Goal: Transaction & Acquisition: Purchase product/service

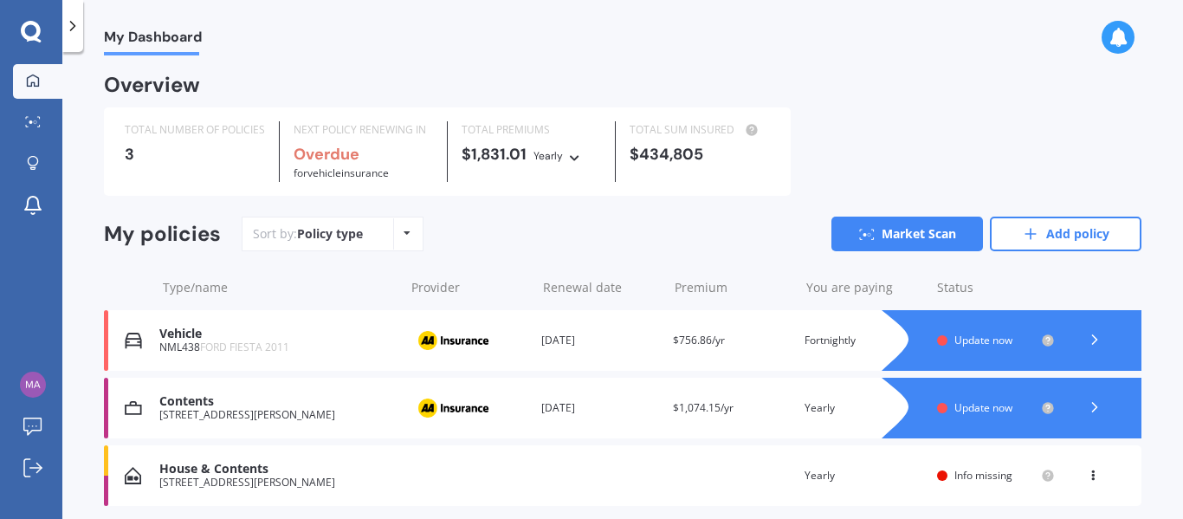
click at [1094, 336] on icon at bounding box center [1094, 339] width 17 height 17
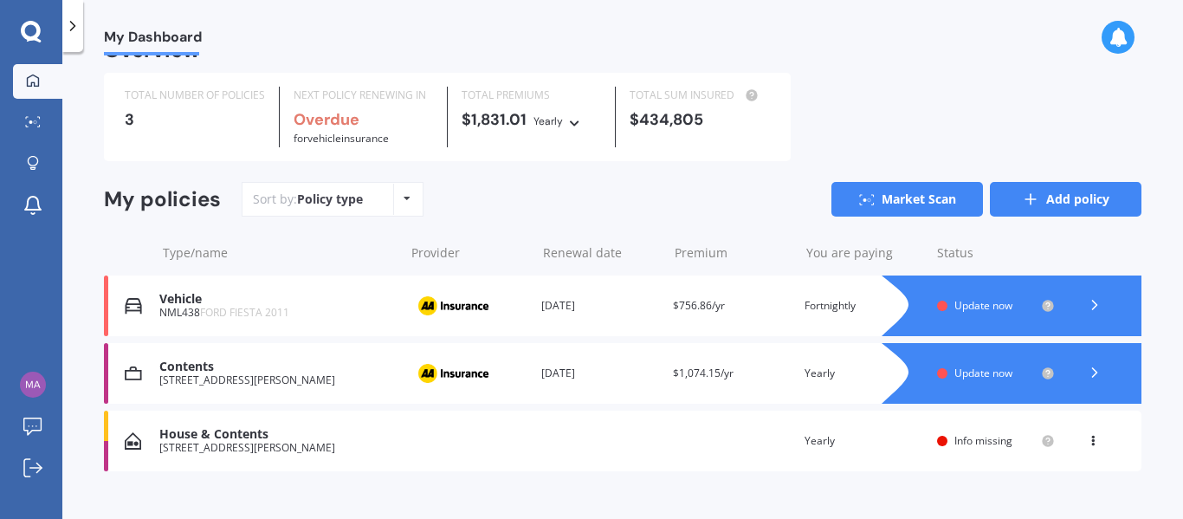
click at [1042, 188] on link "Add policy" at bounding box center [1066, 199] width 152 height 35
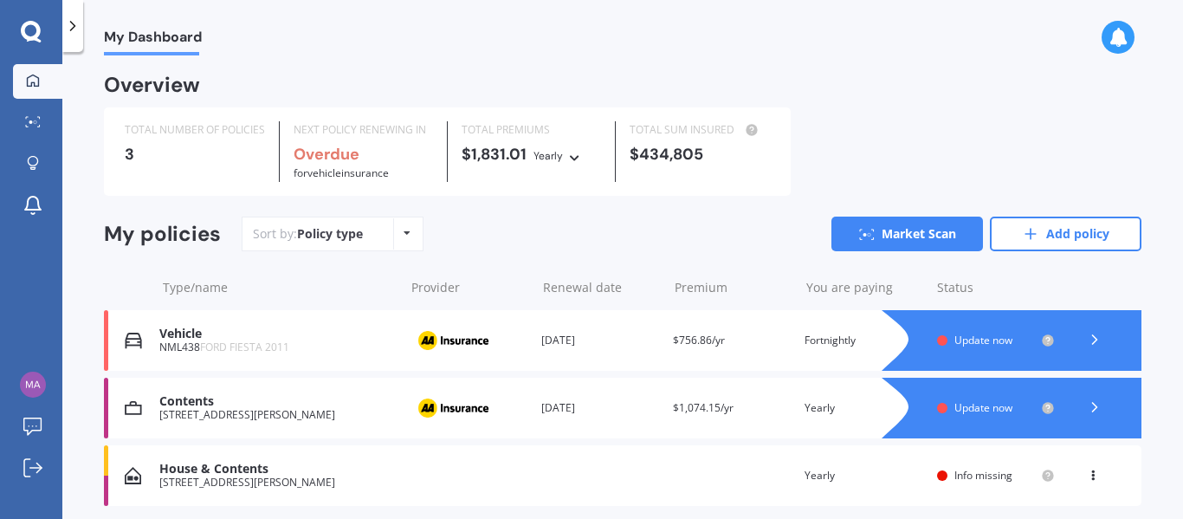
click at [27, 36] on icon at bounding box center [31, 31] width 20 height 20
click at [877, 229] on link "Market Scan" at bounding box center [908, 234] width 152 height 35
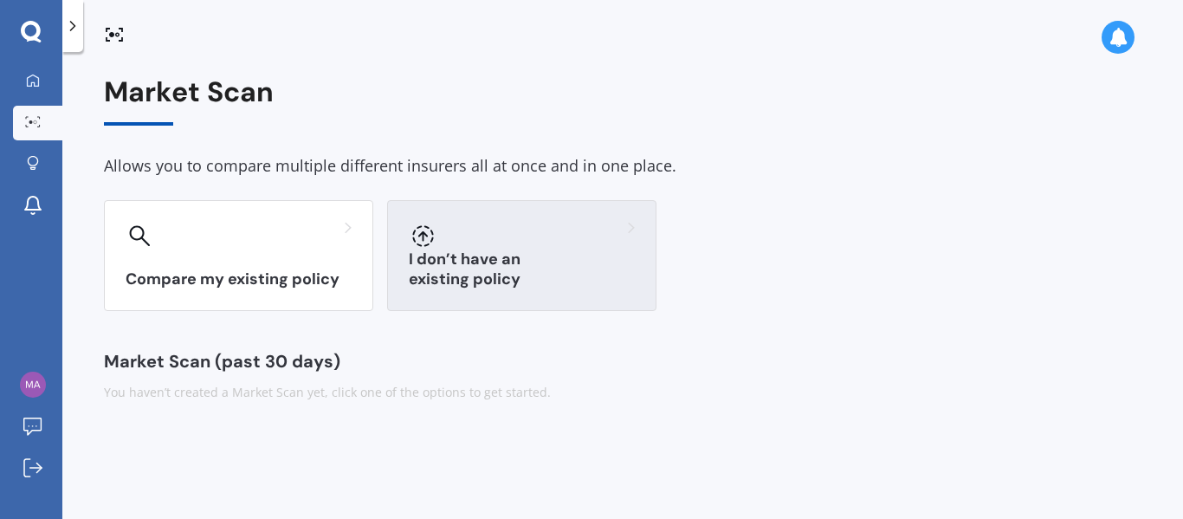
click at [515, 235] on div at bounding box center [522, 236] width 226 height 28
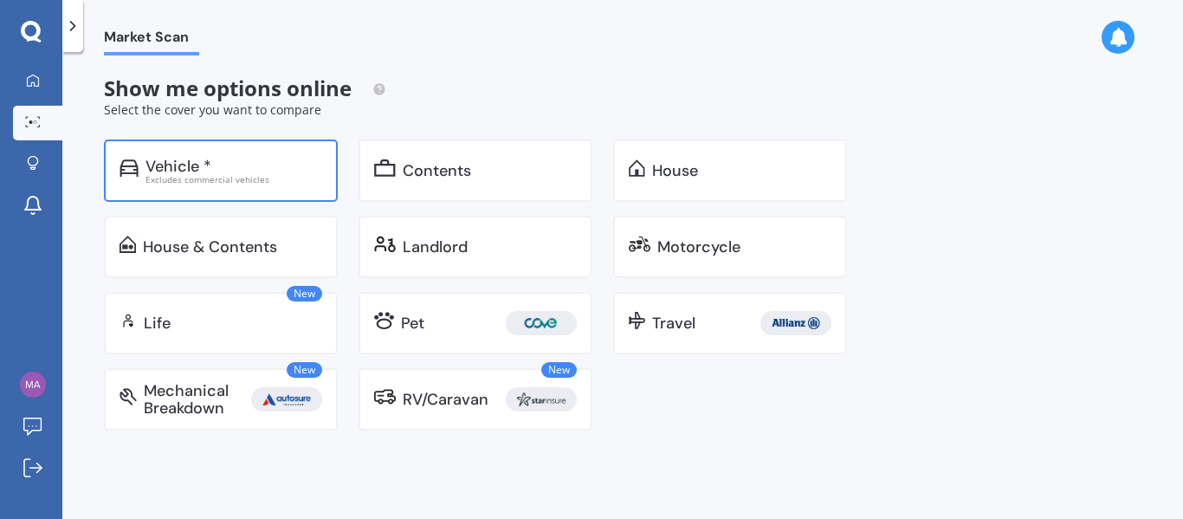
click at [278, 175] on div "Excludes commercial vehicles" at bounding box center [234, 179] width 177 height 9
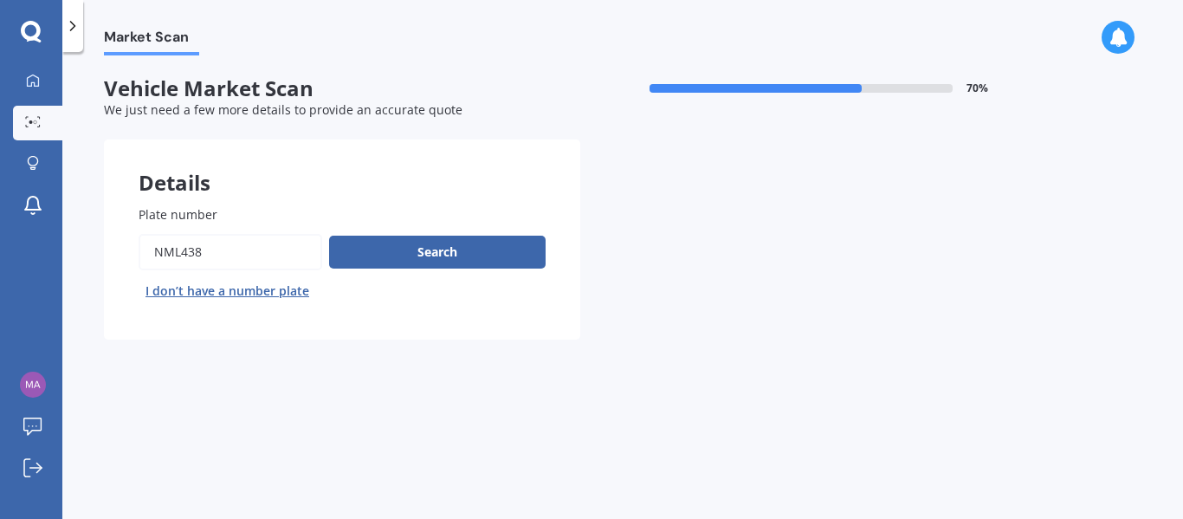
click at [262, 261] on input "Plate number" at bounding box center [231, 252] width 184 height 36
type input "rhj598"
click at [0, 0] on button "Next" at bounding box center [0, 0] width 0 height 0
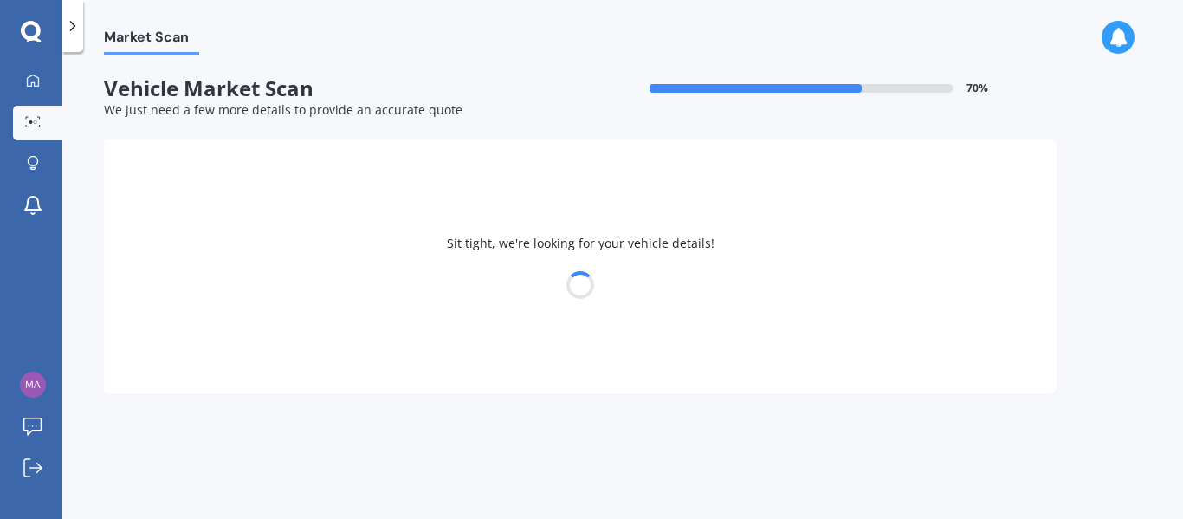
select select "21"
select select "10"
select select "1994"
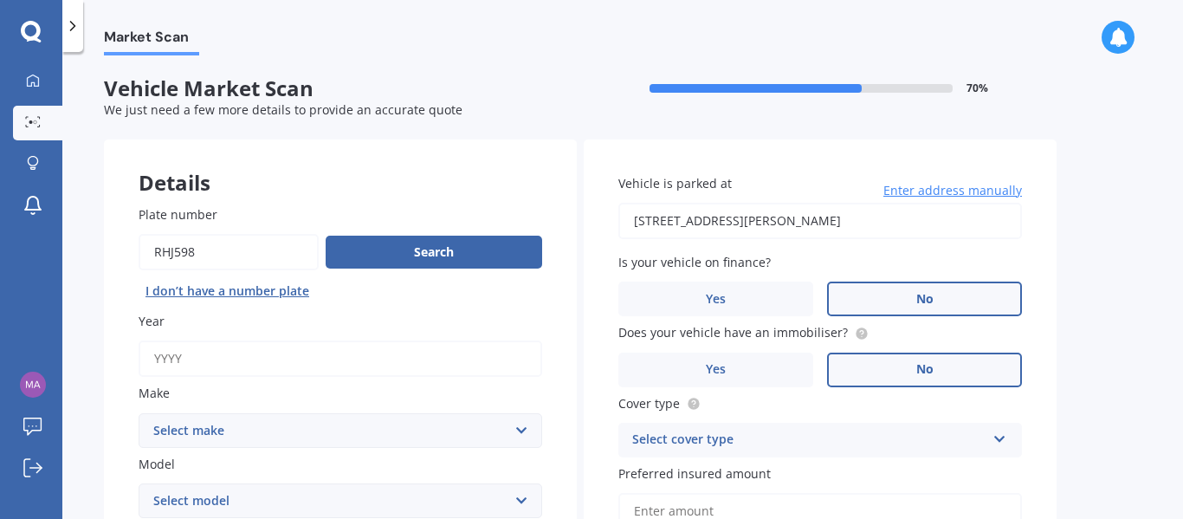
click at [350, 351] on input "Year" at bounding box center [341, 358] width 404 height 36
type input "2016"
click at [321, 436] on select "Select make AC ALFA ROMEO ASTON MARTIN AUDI AUSTIN BEDFORD Bentley BMW BYD CADI…" at bounding box center [341, 430] width 404 height 35
select select "TOYOTA"
click at [139, 413] on select "Select make AC ALFA ROMEO ASTON MARTIN AUDI AUSTIN BEDFORD Bentley BMW BYD CADI…" at bounding box center [341, 430] width 404 height 35
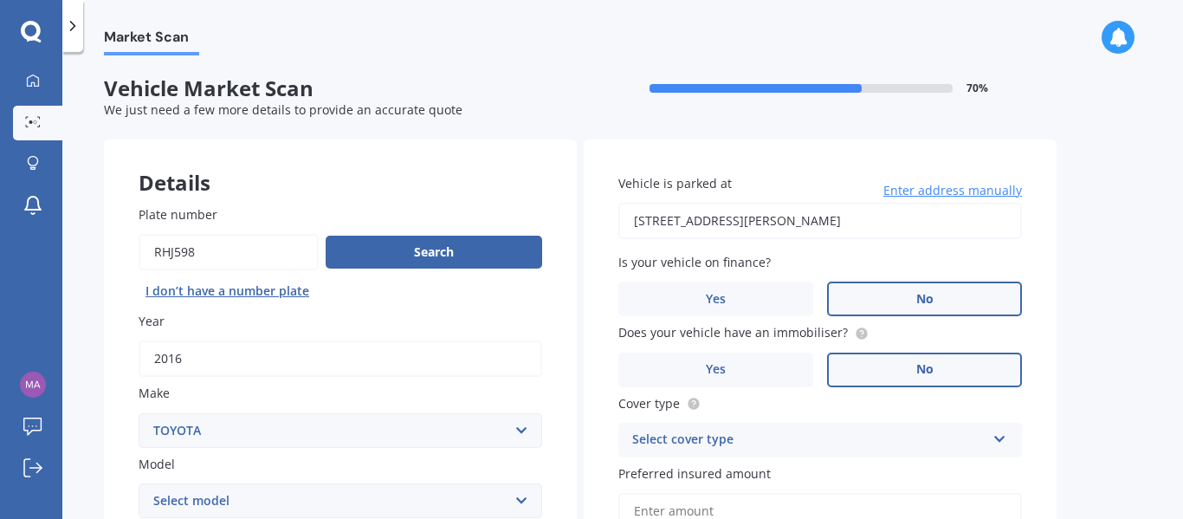
click at [269, 492] on select "Select model 4 Runner 86 Allex Allion Alphard Altezza Aqua Aristo Aurion Auris …" at bounding box center [341, 500] width 404 height 35
select select "AQUA"
click at [139, 483] on select "Select model 4 Runner 86 Allex Allion Alphard Altezza Aqua Aristo Aurion Auris …" at bounding box center [341, 500] width 404 height 35
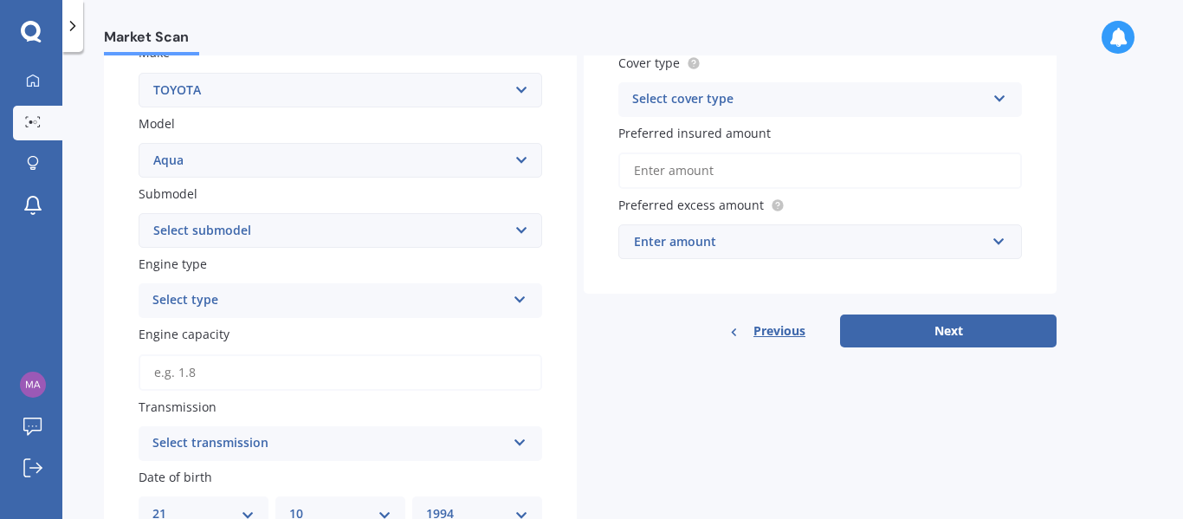
scroll to position [344, 0]
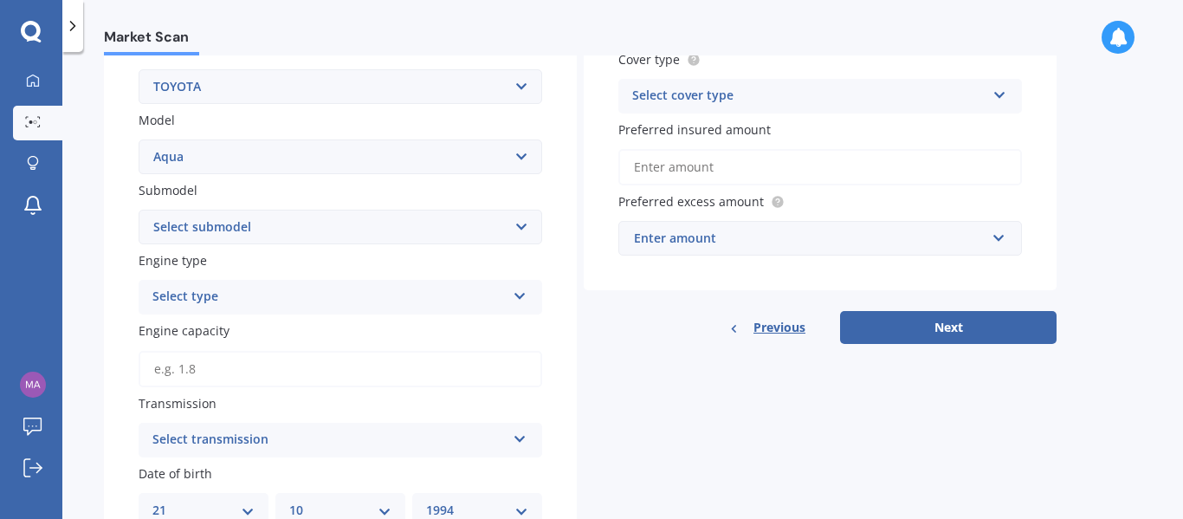
click at [243, 235] on select "Select submodel (All Other) Hatchback Hybrid" at bounding box center [341, 227] width 404 height 35
select select "HYBRID"
click at [139, 210] on select "Select submodel (All Other) Hatchback Hybrid" at bounding box center [341, 227] width 404 height 35
click at [261, 295] on div "Select type" at bounding box center [328, 297] width 353 height 21
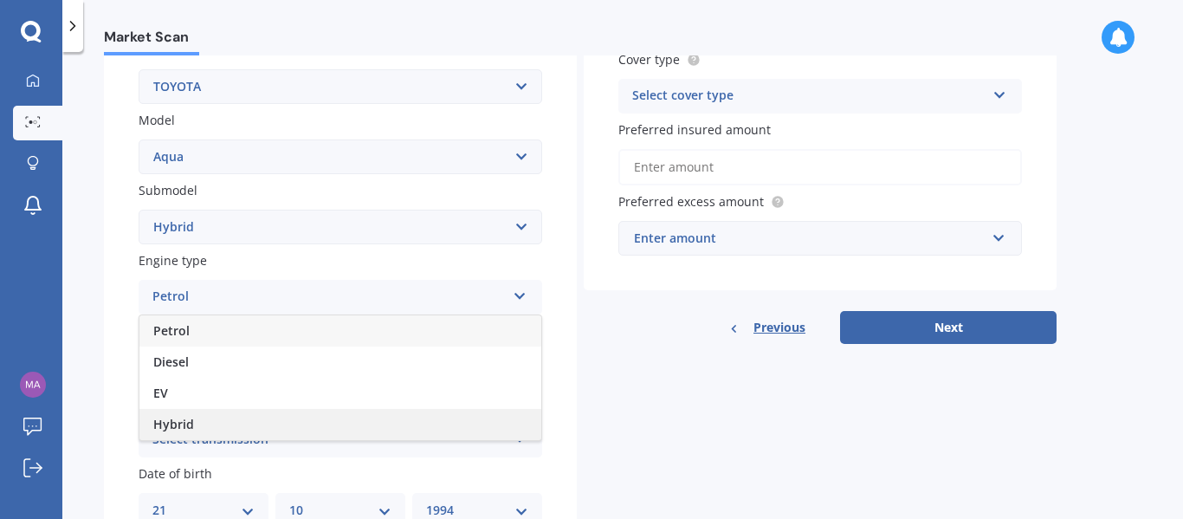
click at [212, 425] on div "Hybrid" at bounding box center [340, 424] width 402 height 31
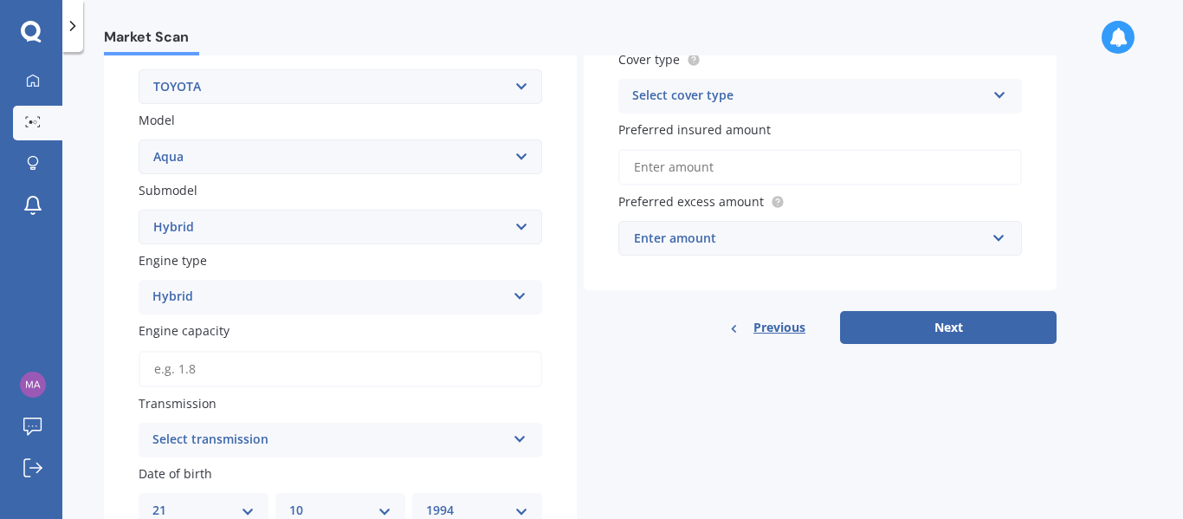
click at [381, 450] on div "Select transmission" at bounding box center [328, 440] width 353 height 21
click at [330, 349] on div "Auto" at bounding box center [340, 343] width 402 height 31
click at [638, 426] on div "Details Plate number Search I don’t have a number plate Year 2016 Make Select m…" at bounding box center [580, 414] width 953 height 1236
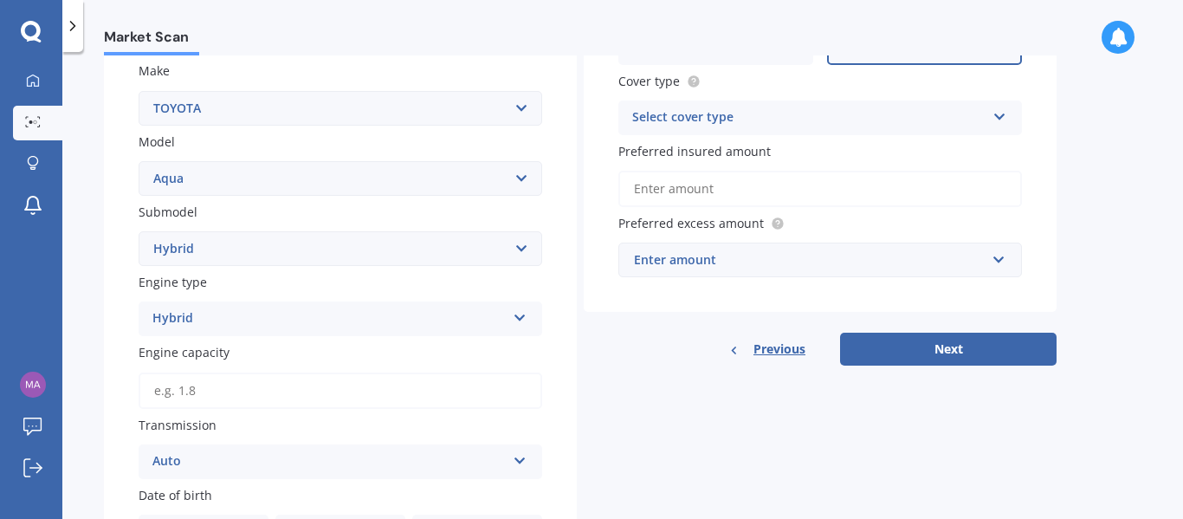
scroll to position [320, 0]
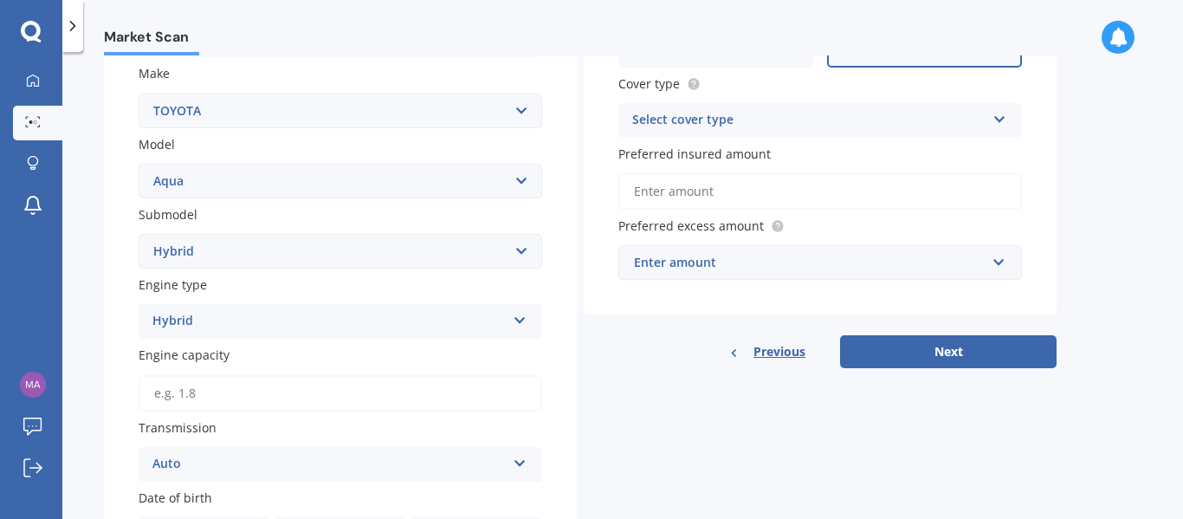
click at [754, 195] on input "Preferred insured amount" at bounding box center [820, 191] width 404 height 36
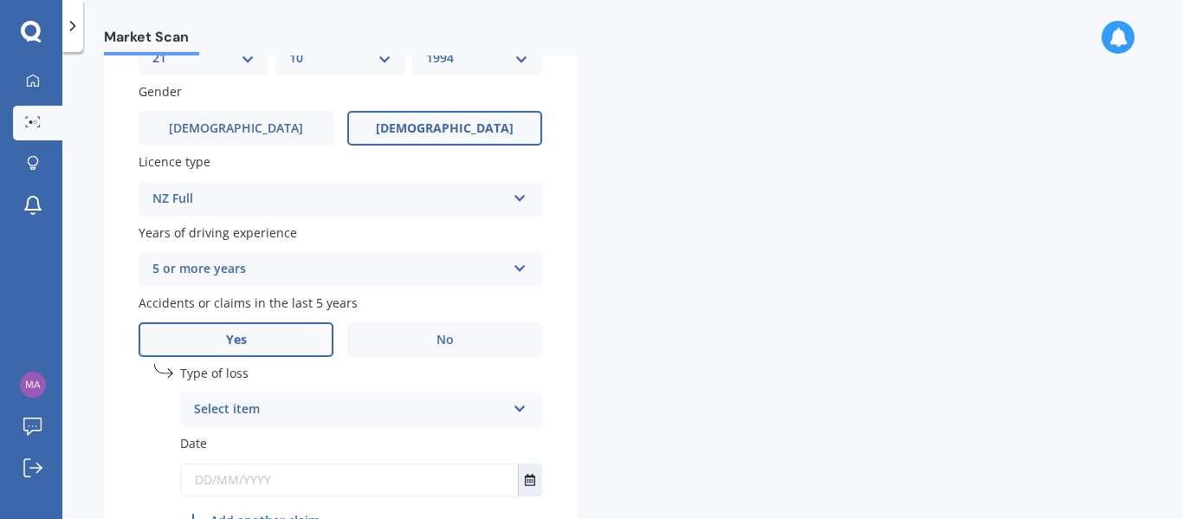
scroll to position [902, 0]
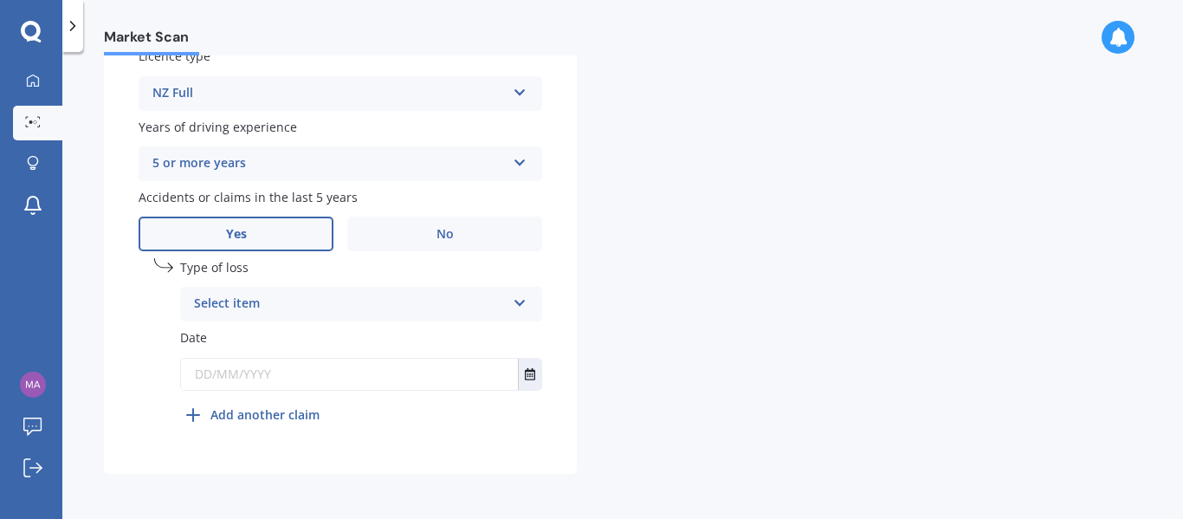
type input "$10,000"
click at [360, 301] on div "Select item" at bounding box center [350, 304] width 312 height 21
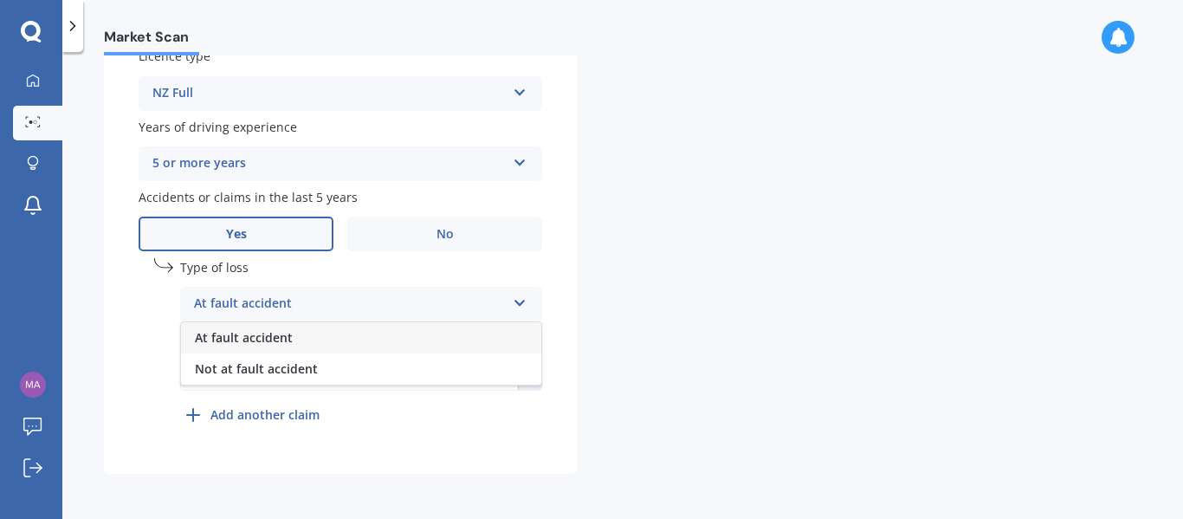
click at [315, 335] on div "At fault accident" at bounding box center [361, 337] width 360 height 31
